Goal: Task Accomplishment & Management: Use online tool/utility

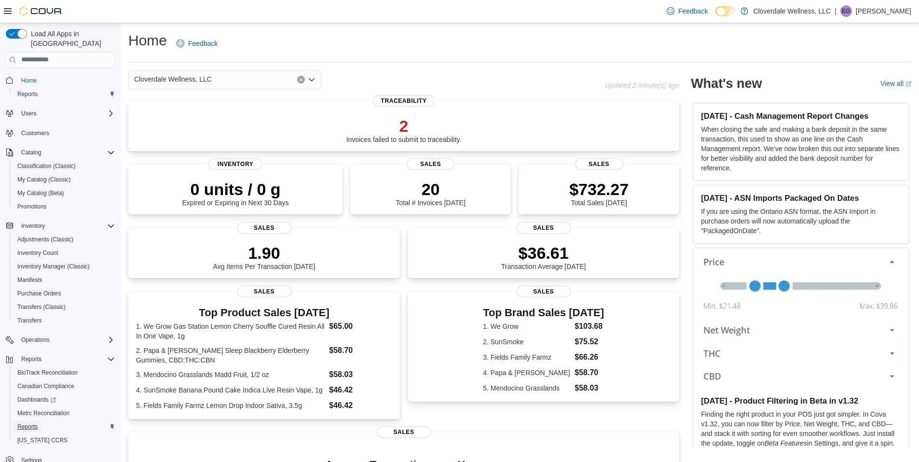
click at [27, 423] on span "Reports" at bounding box center [27, 427] width 20 height 8
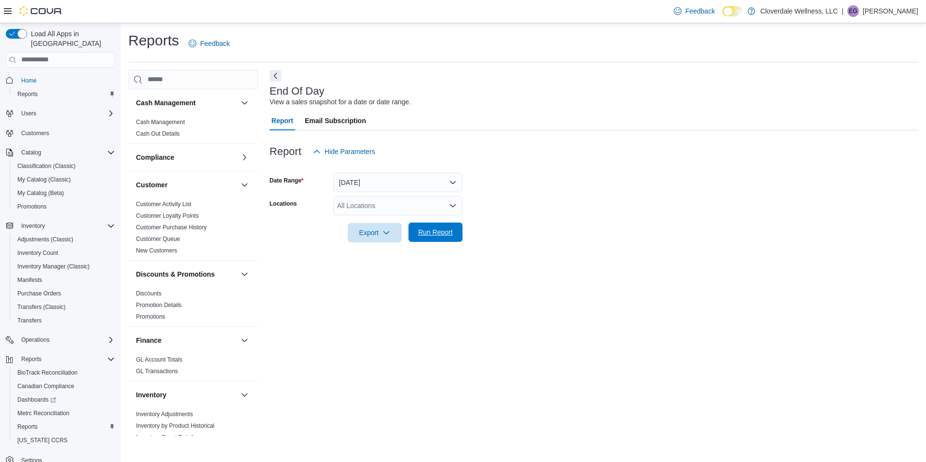
click at [435, 233] on span "Run Report" at bounding box center [435, 232] width 35 height 10
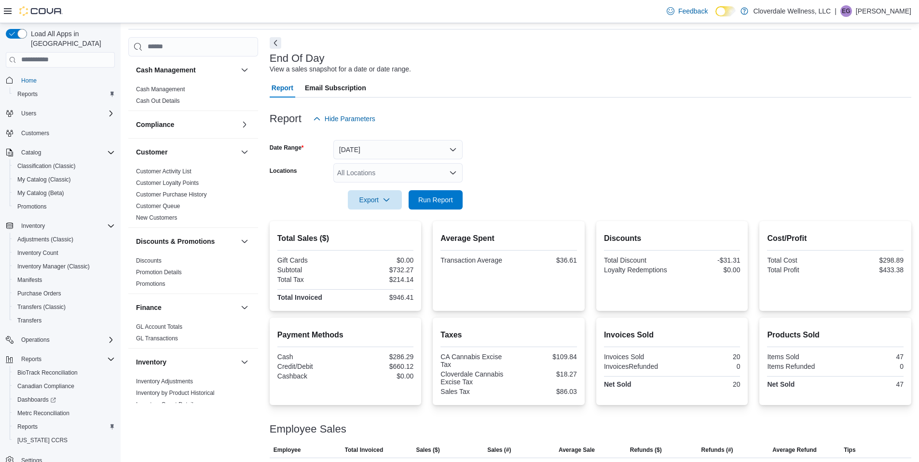
scroll to position [51, 0]
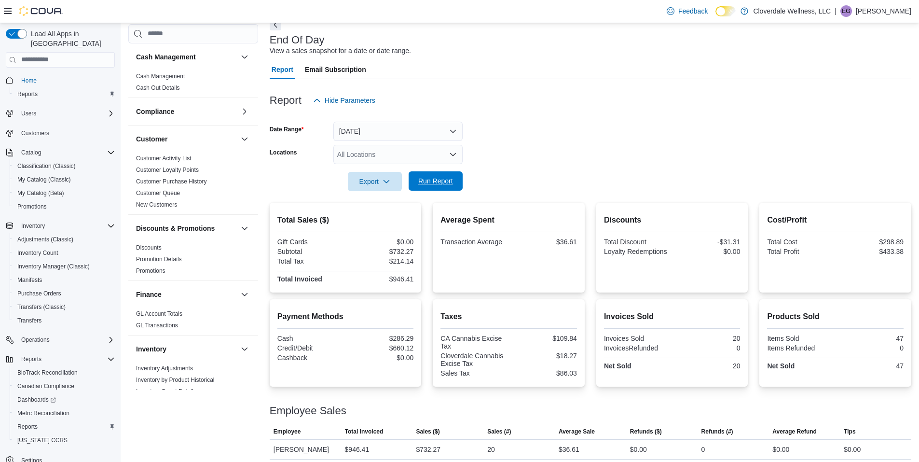
click at [436, 185] on span "Run Report" at bounding box center [435, 181] width 35 height 10
